Goal: Transaction & Acquisition: Purchase product/service

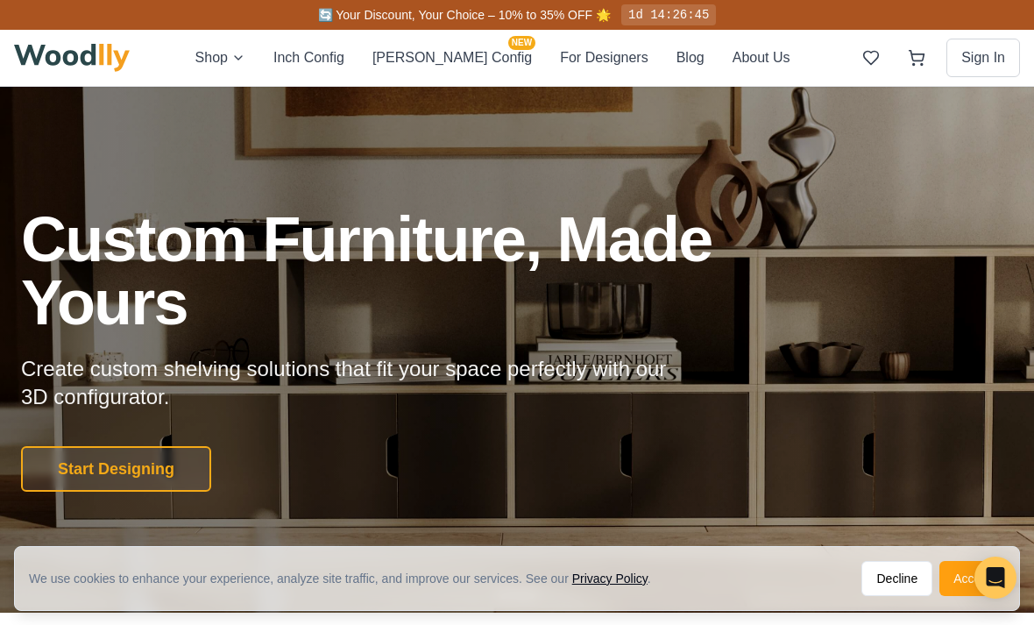
click at [993, 57] on button "Sign In" at bounding box center [983, 58] width 74 height 39
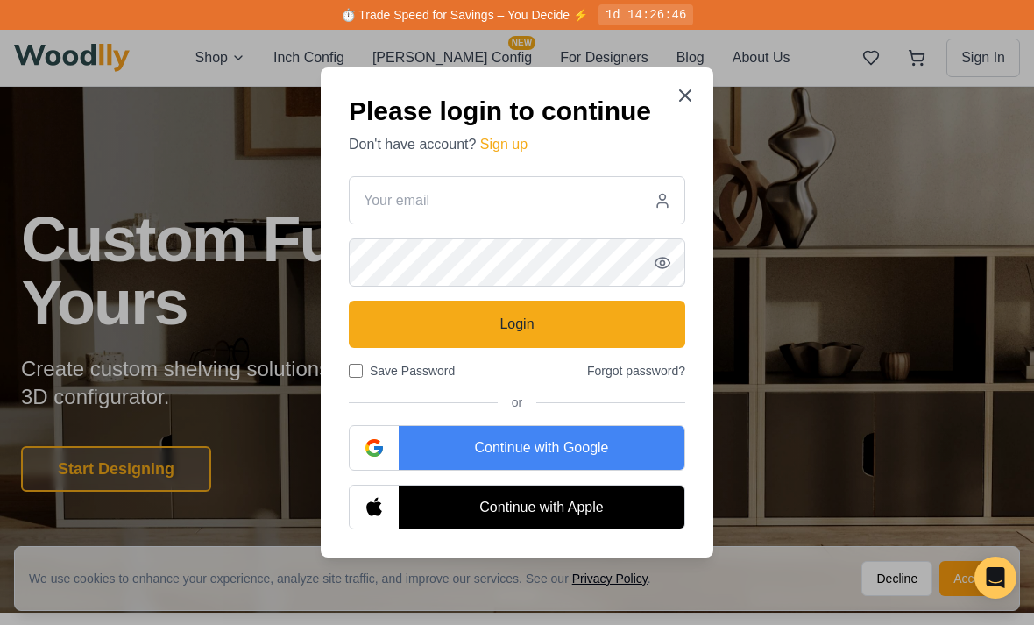
click at [660, 122] on h2 "Please login to continue" at bounding box center [517, 111] width 336 height 32
click at [682, 101] on icon at bounding box center [685, 95] width 11 height 11
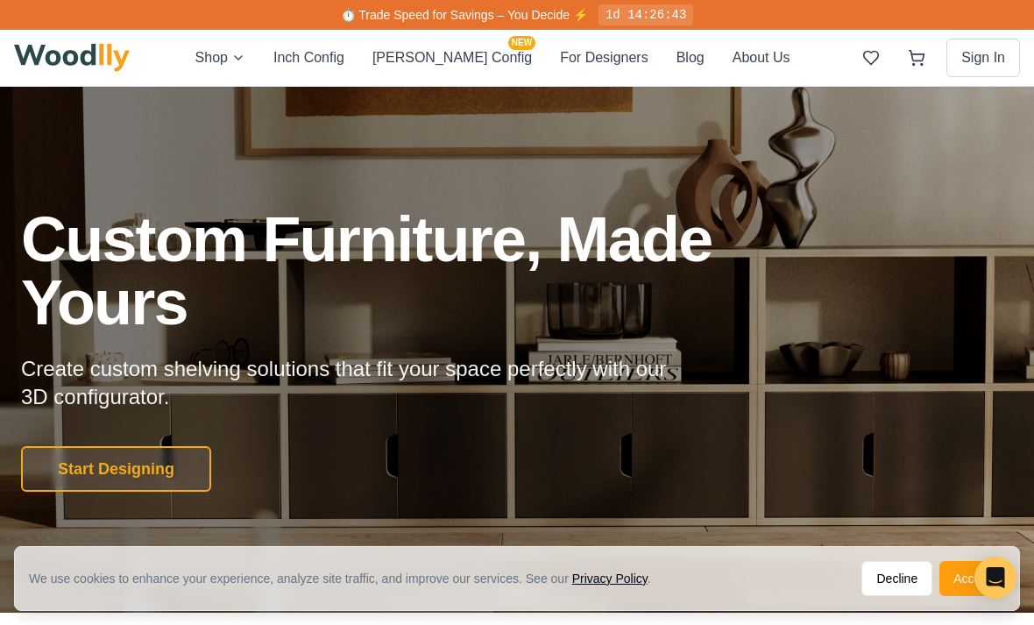
click at [986, 572] on div "Open Intercom Messenger" at bounding box center [995, 577] width 42 height 42
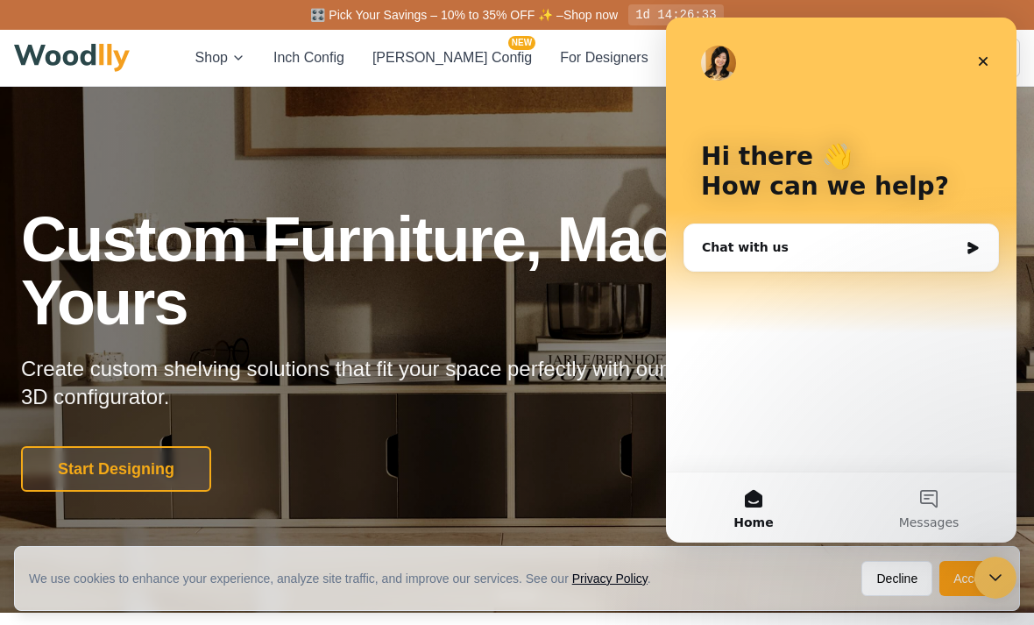
click at [95, 476] on button "Start Designing" at bounding box center [116, 469] width 190 height 46
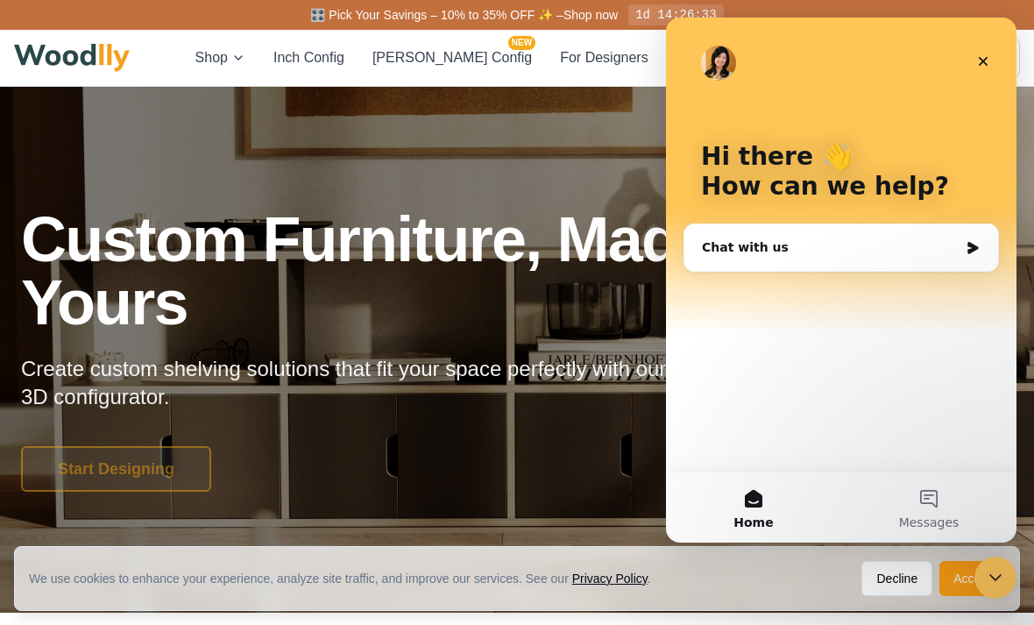
click at [94, 476] on div "Start Designing" at bounding box center [413, 469] width 785 height 46
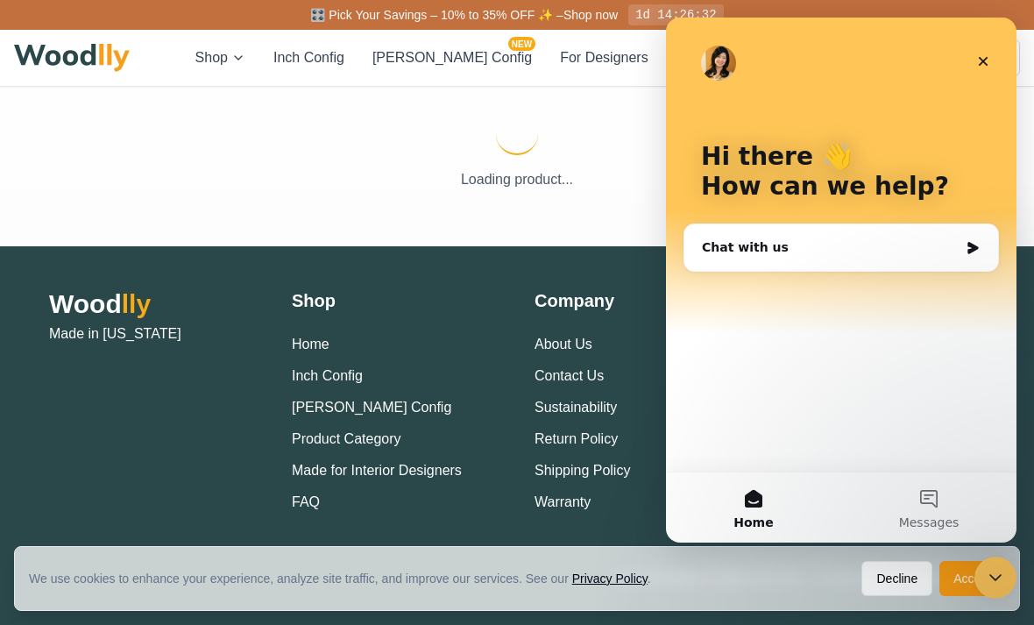
click at [144, 454] on div "Wood lly Made in [US_STATE]" at bounding box center [153, 400] width 208 height 224
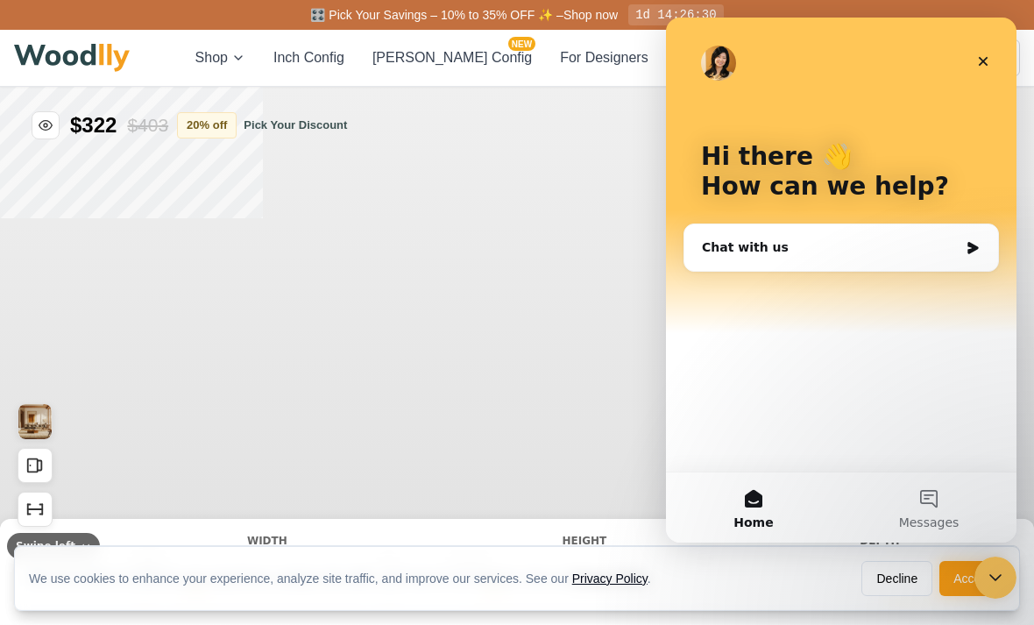
click at [996, 63] on div "Close" at bounding box center [983, 62] width 32 height 32
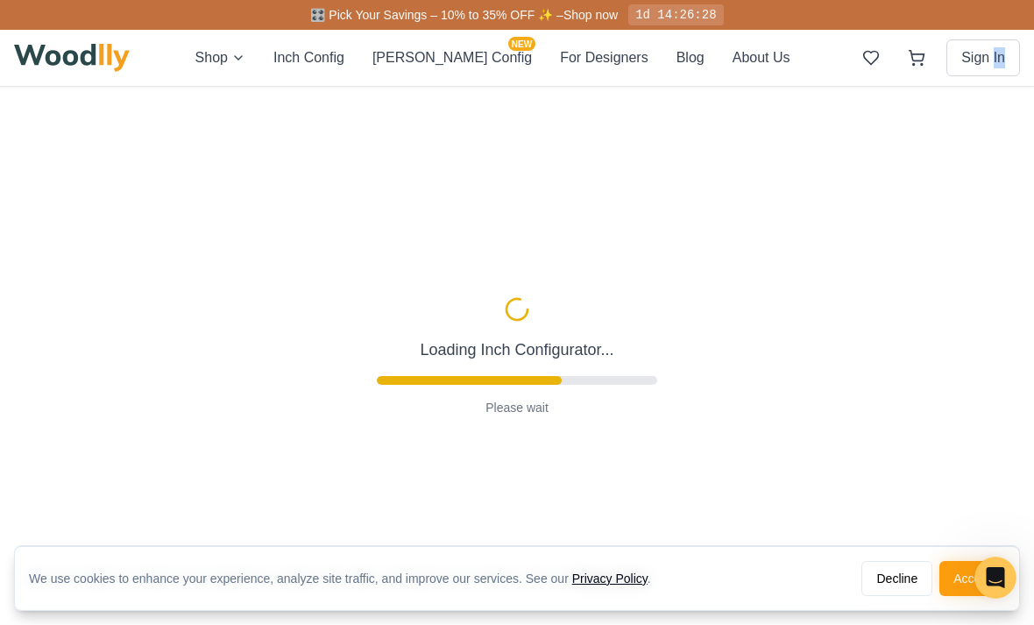
click at [918, 34] on div "Shop Inch Config [PERSON_NAME] Config NEW For Designers Blog About Us Sign In" at bounding box center [517, 58] width 1006 height 56
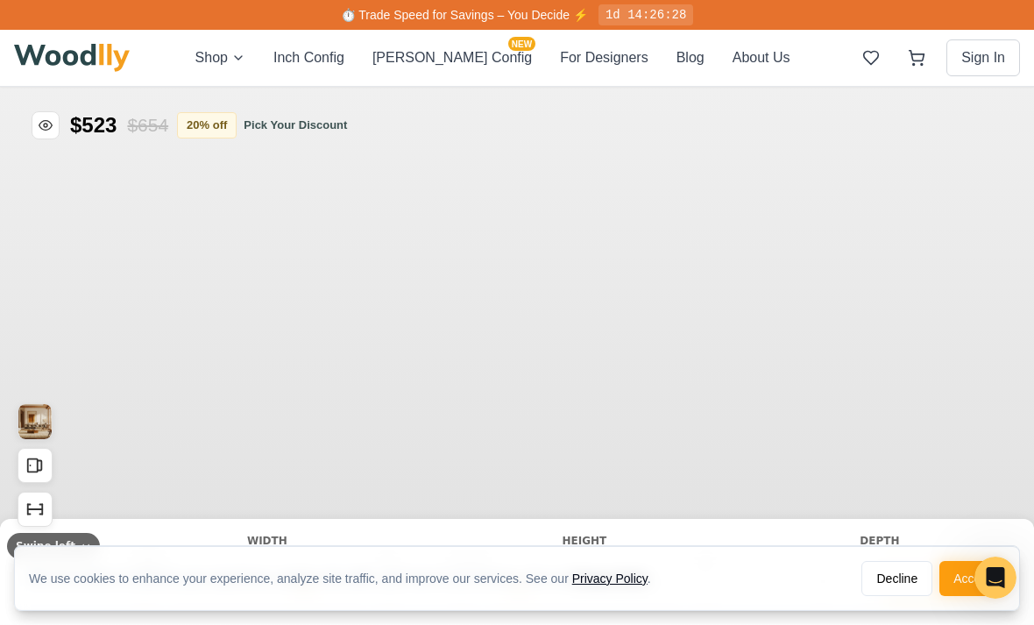
type input "56"
type input "2"
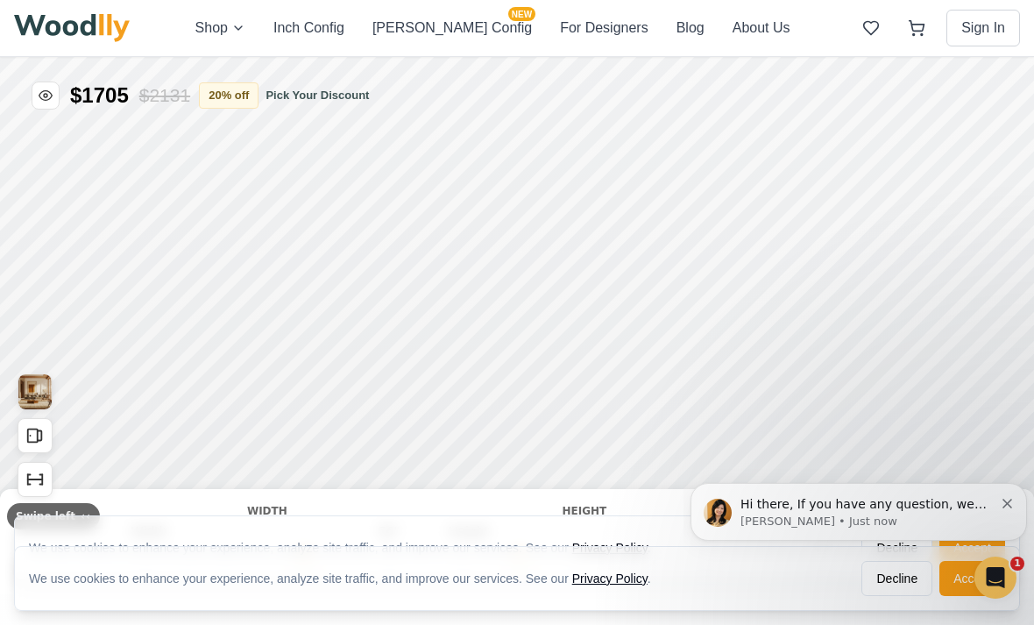
click at [718, 491] on div "Hi there, If you have any question, we are right here for you. 😊 [PERSON_NAME] …" at bounding box center [858, 512] width 336 height 58
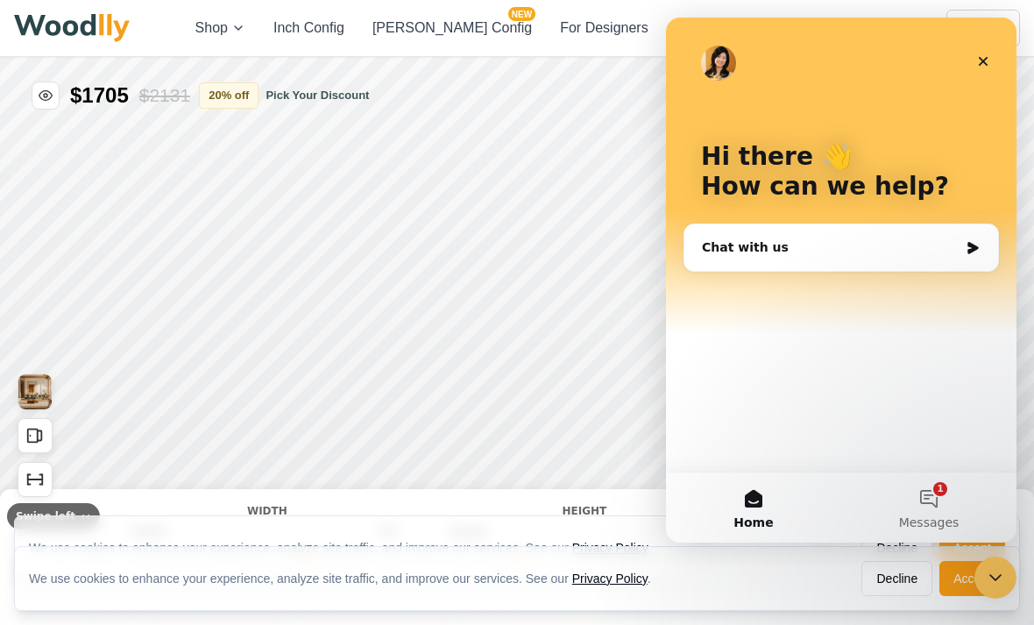
click at [713, 506] on button "Home" at bounding box center [753, 507] width 175 height 70
click at [702, 46] on div "Intercom messenger" at bounding box center [718, 63] width 35 height 35
click at [727, 74] on img "Intercom messenger" at bounding box center [718, 63] width 35 height 35
click at [705, 54] on img "Intercom messenger" at bounding box center [718, 63] width 35 height 35
click at [748, 77] on div "Intercom messenger" at bounding box center [841, 63] width 280 height 35
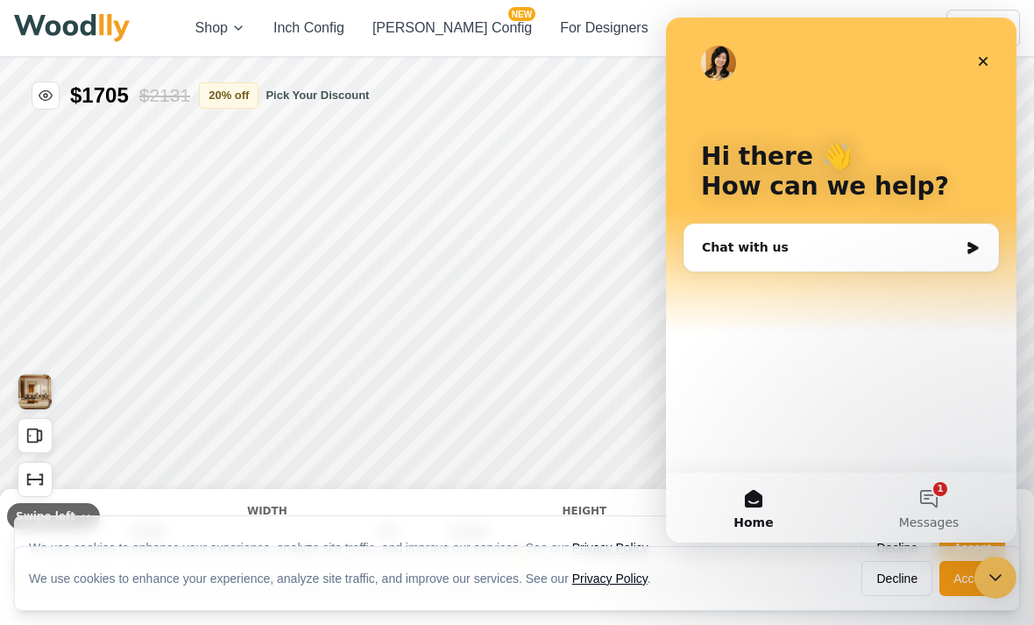
click at [724, 90] on div "Hi there 👋 How can we help?" at bounding box center [840, 175] width 315 height 315
click at [712, 57] on img "Intercom messenger" at bounding box center [718, 63] width 35 height 35
click at [711, 64] on img "Intercom messenger" at bounding box center [718, 63] width 35 height 35
click at [717, 67] on img "Intercom messenger" at bounding box center [718, 63] width 35 height 35
click at [717, 56] on img "Intercom messenger" at bounding box center [718, 63] width 35 height 35
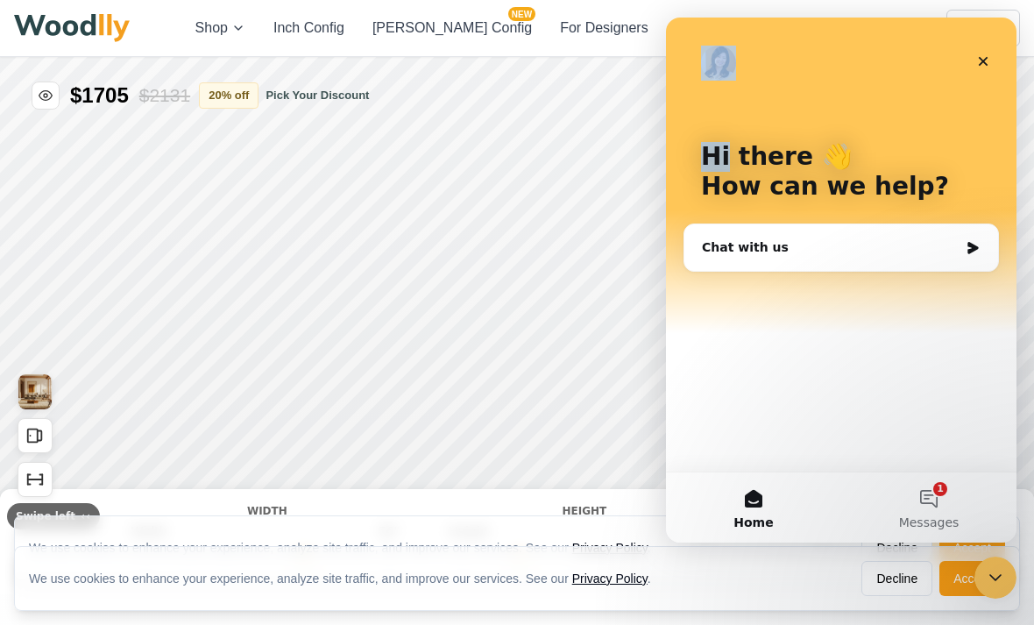
click at [708, 77] on img "Intercom messenger" at bounding box center [718, 63] width 35 height 35
click at [971, 60] on div "Close" at bounding box center [983, 62] width 32 height 32
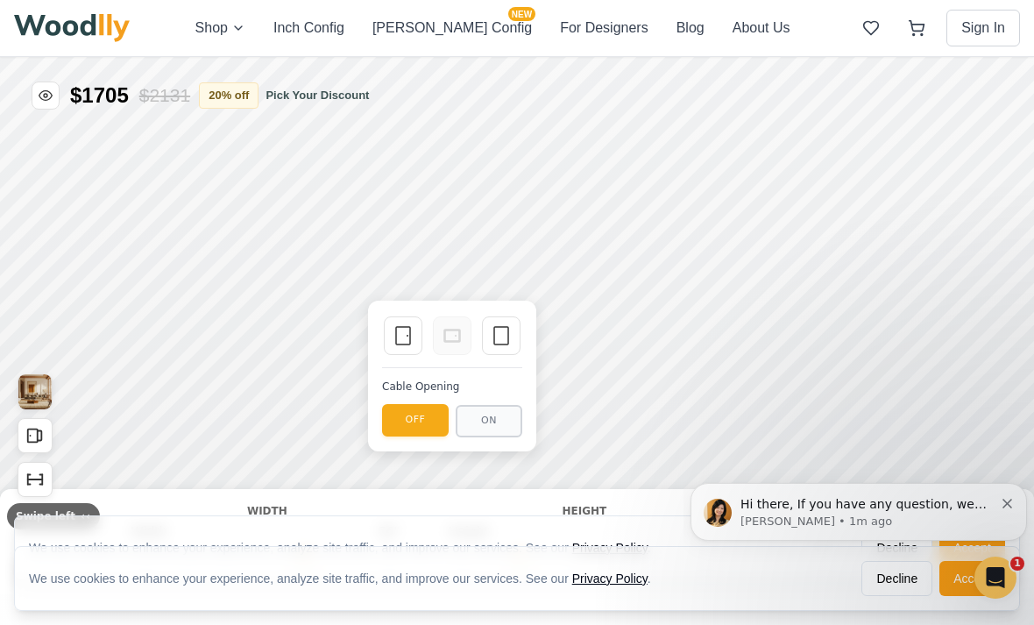
click at [966, 577] on button "Accept" at bounding box center [972, 578] width 66 height 35
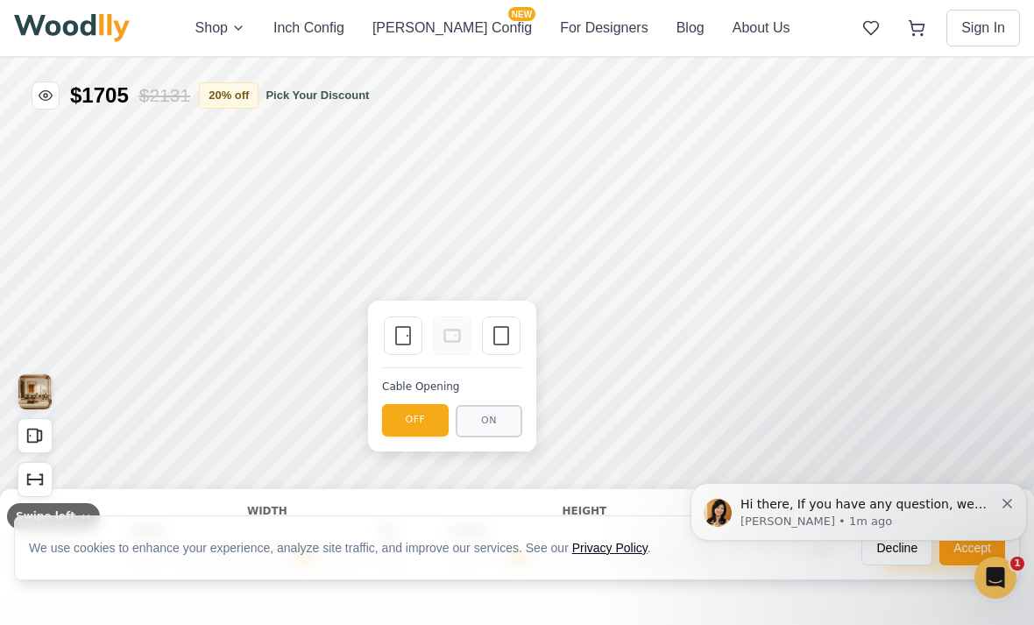
click at [756, 517] on p "[PERSON_NAME] • 1m ago" at bounding box center [866, 521] width 253 height 16
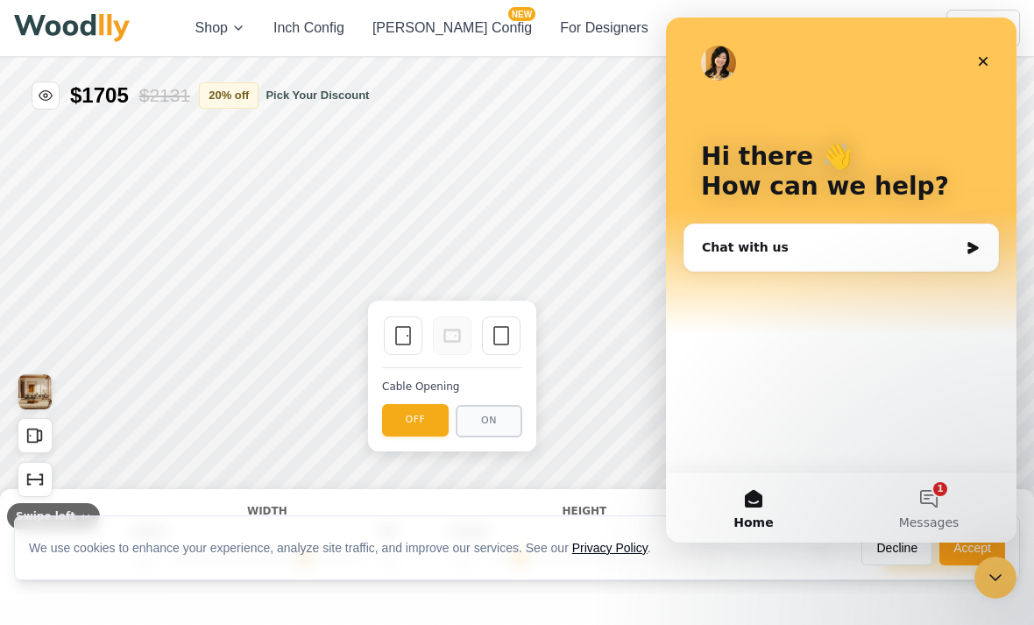
click at [722, 543] on button "Home" at bounding box center [753, 578] width 175 height 70
click at [706, 57] on img "Intercom messenger" at bounding box center [718, 63] width 35 height 35
click at [723, 60] on img "Intercom messenger" at bounding box center [718, 63] width 35 height 35
click at [732, 44] on div "Hi there 👋 How can we help?" at bounding box center [840, 175] width 315 height 315
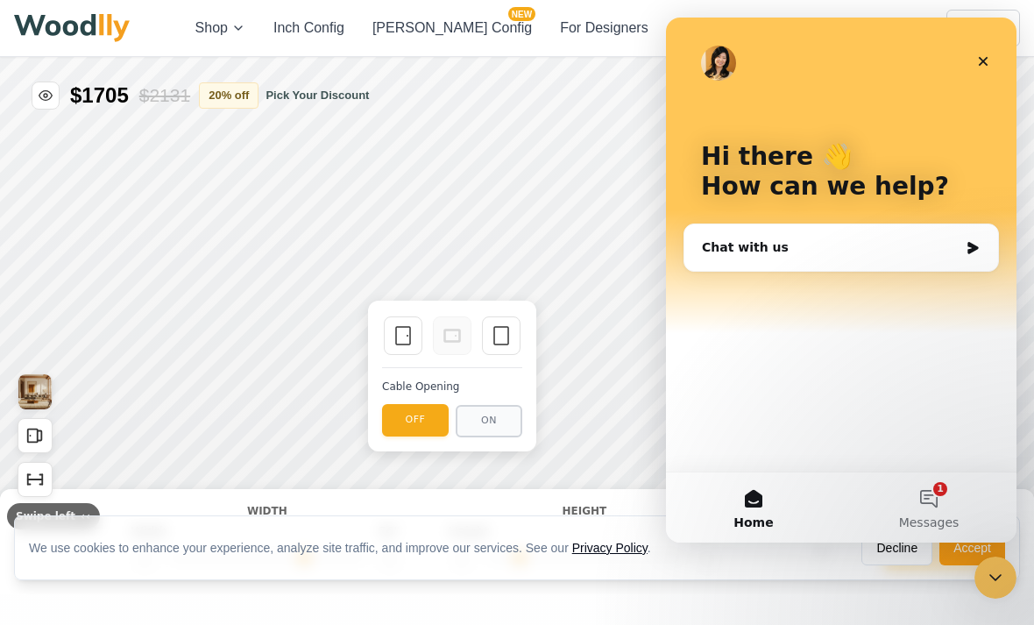
click at [726, 63] on img "Intercom messenger" at bounding box center [718, 63] width 35 height 35
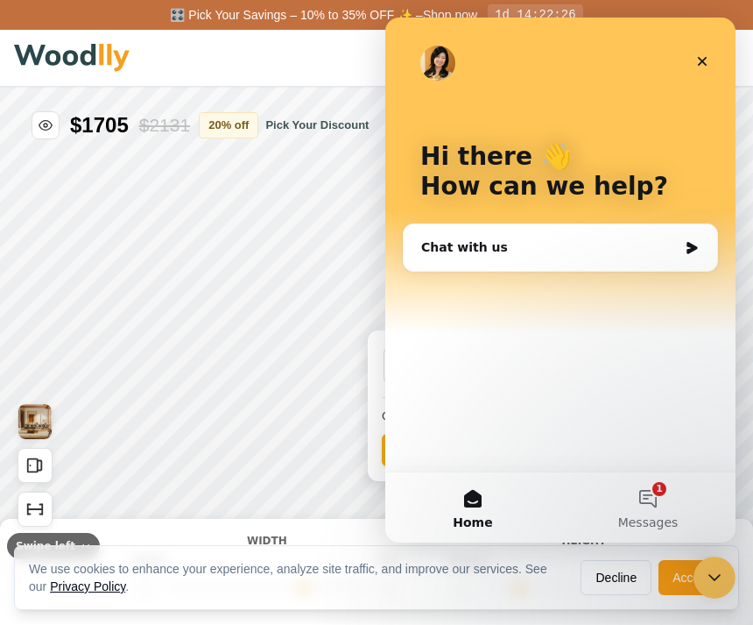
click at [415, 60] on div "Hi there 👋 How can we help?" at bounding box center [560, 175] width 315 height 315
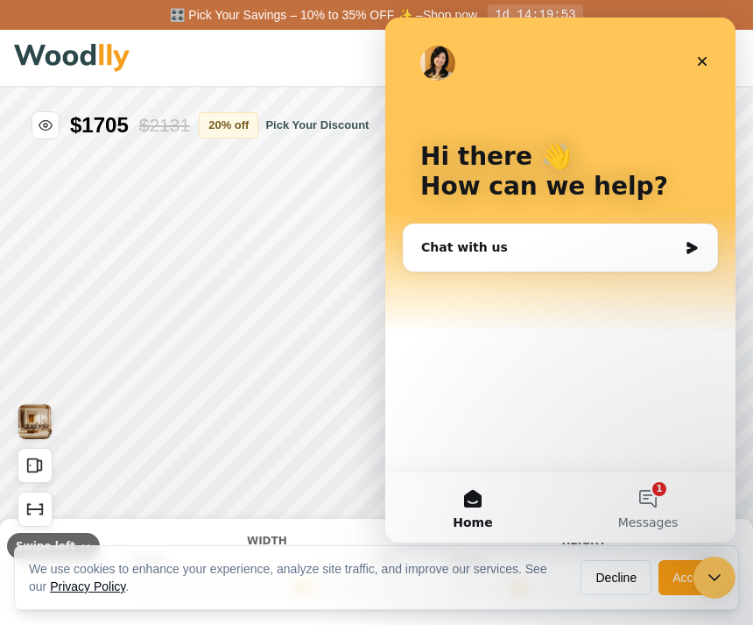
click at [455, 60] on img "Intercom messenger" at bounding box center [438, 63] width 35 height 35
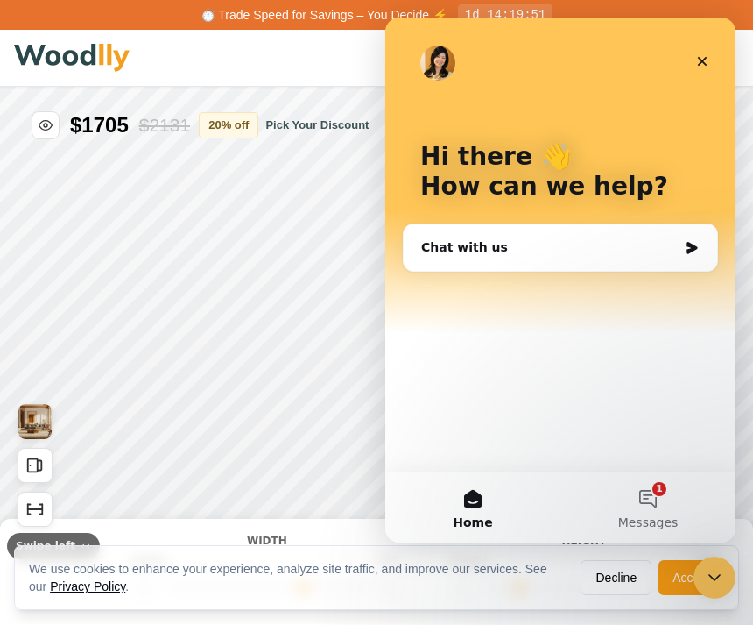
click at [449, 46] on div "Intercom messenger" at bounding box center [438, 63] width 35 height 35
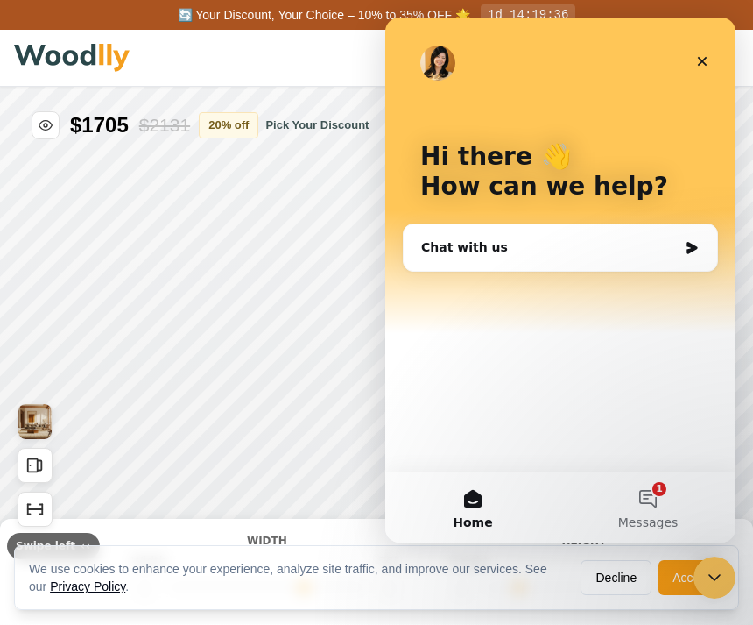
click at [705, 60] on icon "Close" at bounding box center [703, 61] width 14 height 14
